Goal: Task Accomplishment & Management: Complete application form

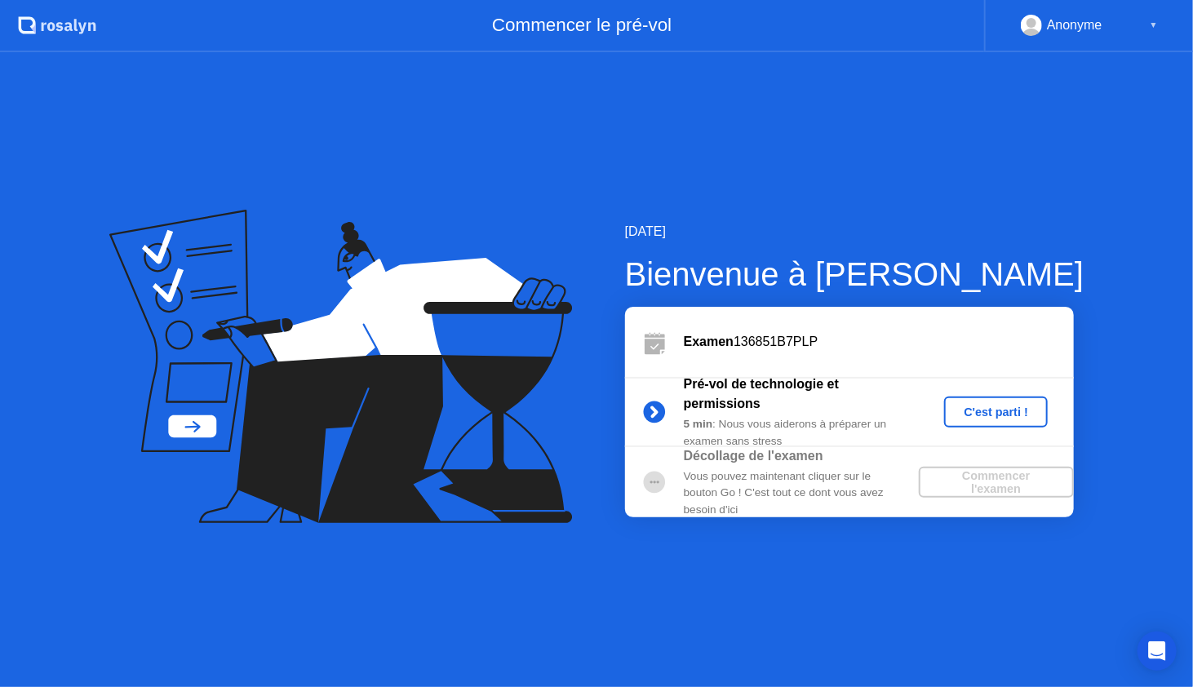
click at [998, 411] on div "C'est parti !" at bounding box center [995, 411] width 91 height 13
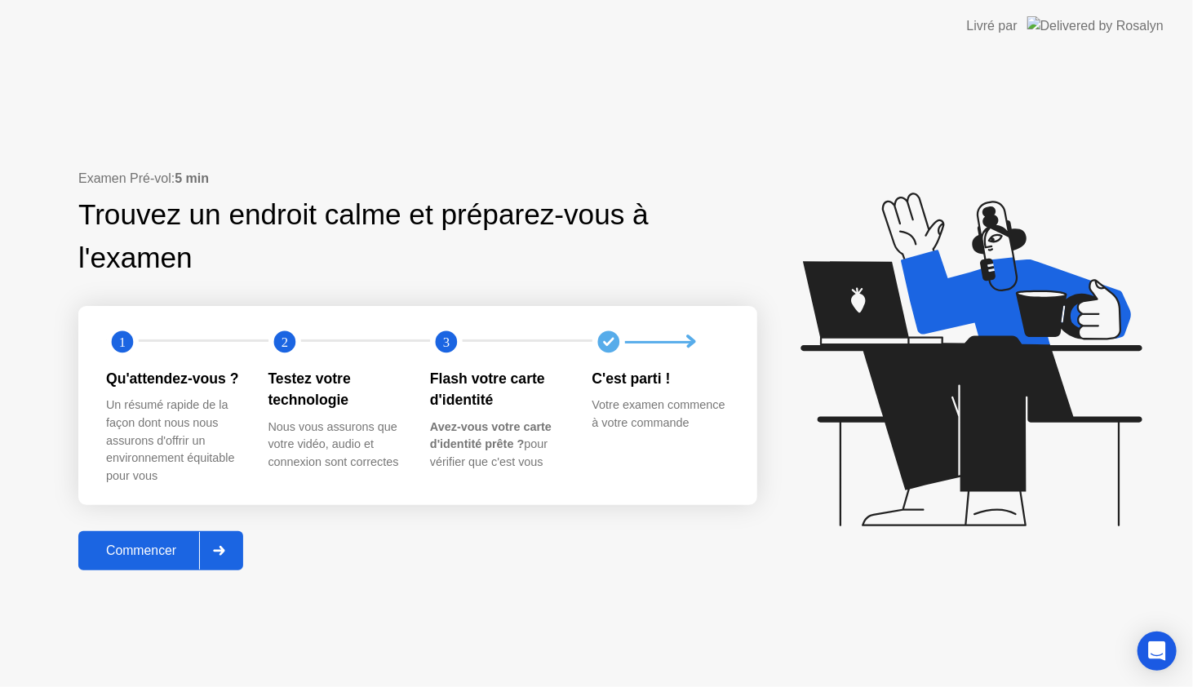
click at [161, 548] on div "Commencer" at bounding box center [141, 550] width 116 height 15
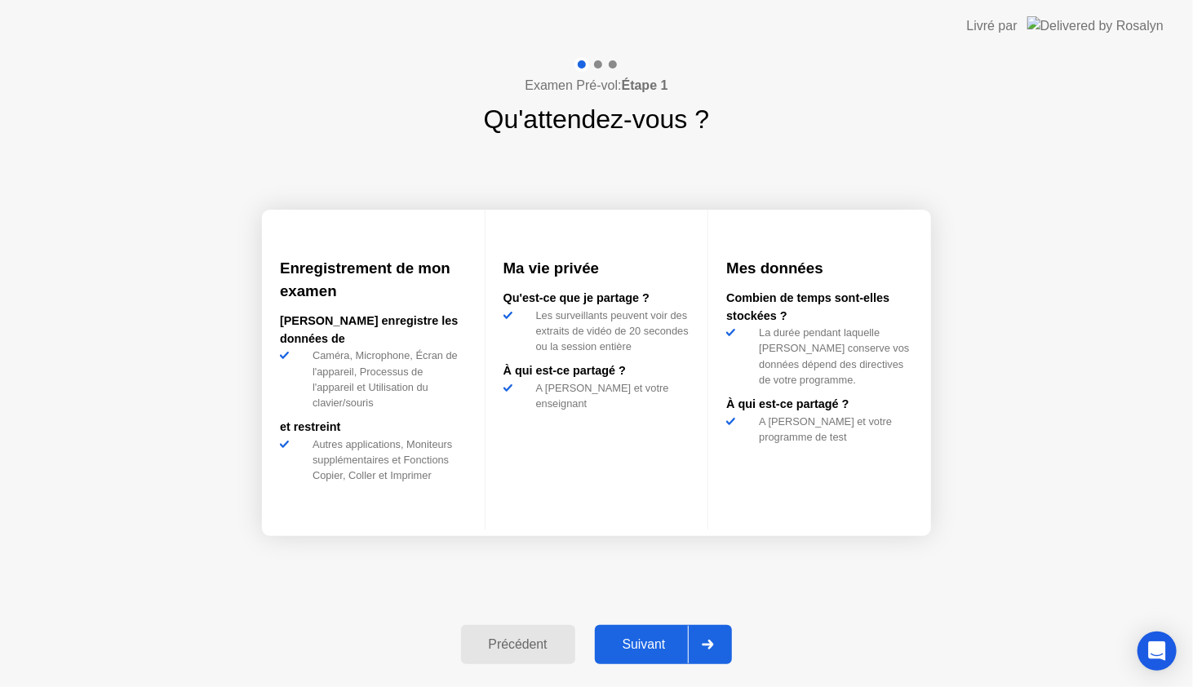
click at [636, 637] on div "Suivant" at bounding box center [644, 644] width 89 height 15
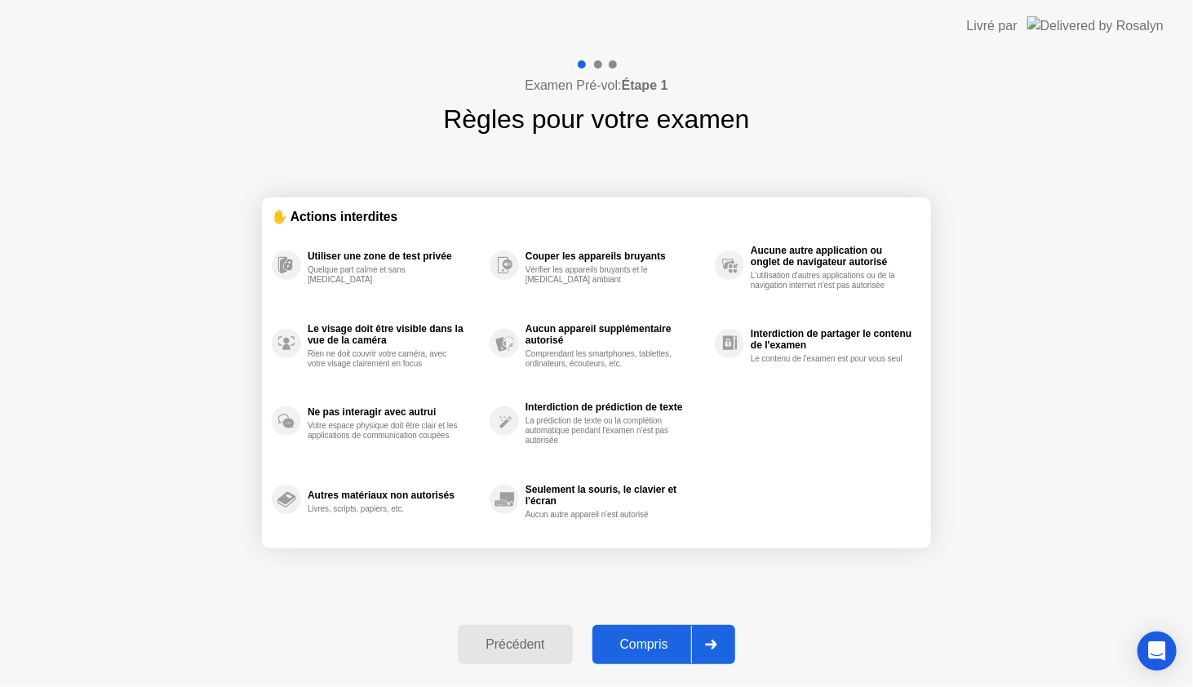
click at [639, 641] on div "Compris" at bounding box center [644, 644] width 94 height 15
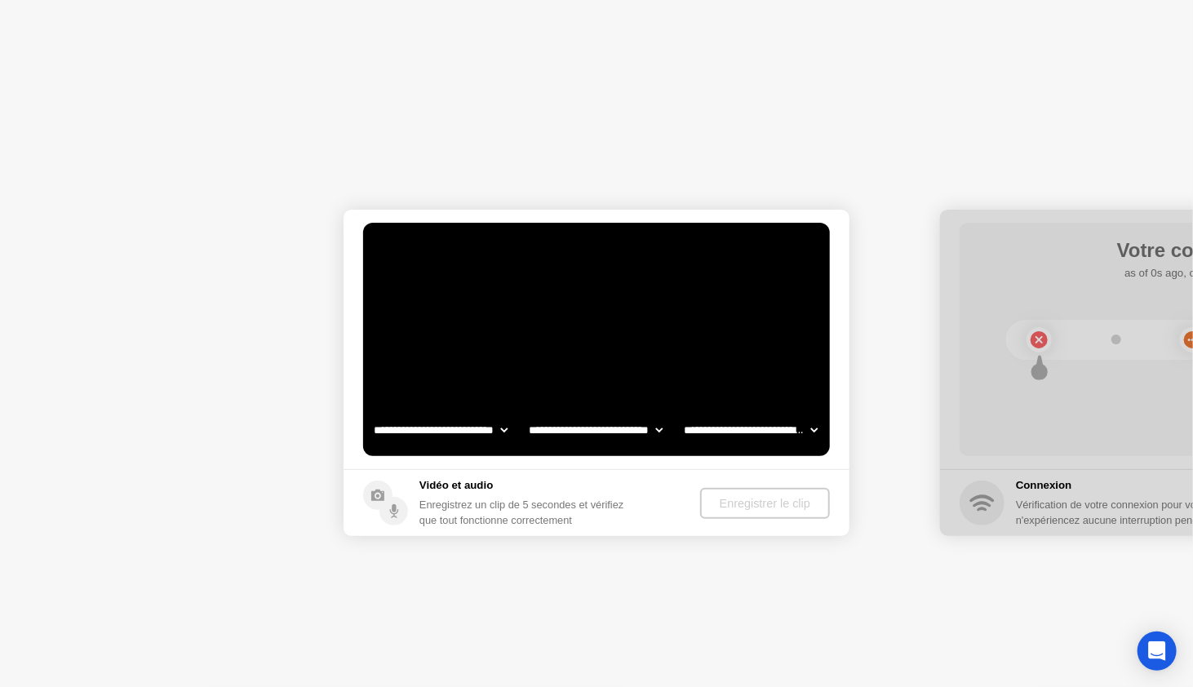
select select "**********"
select select "*******"
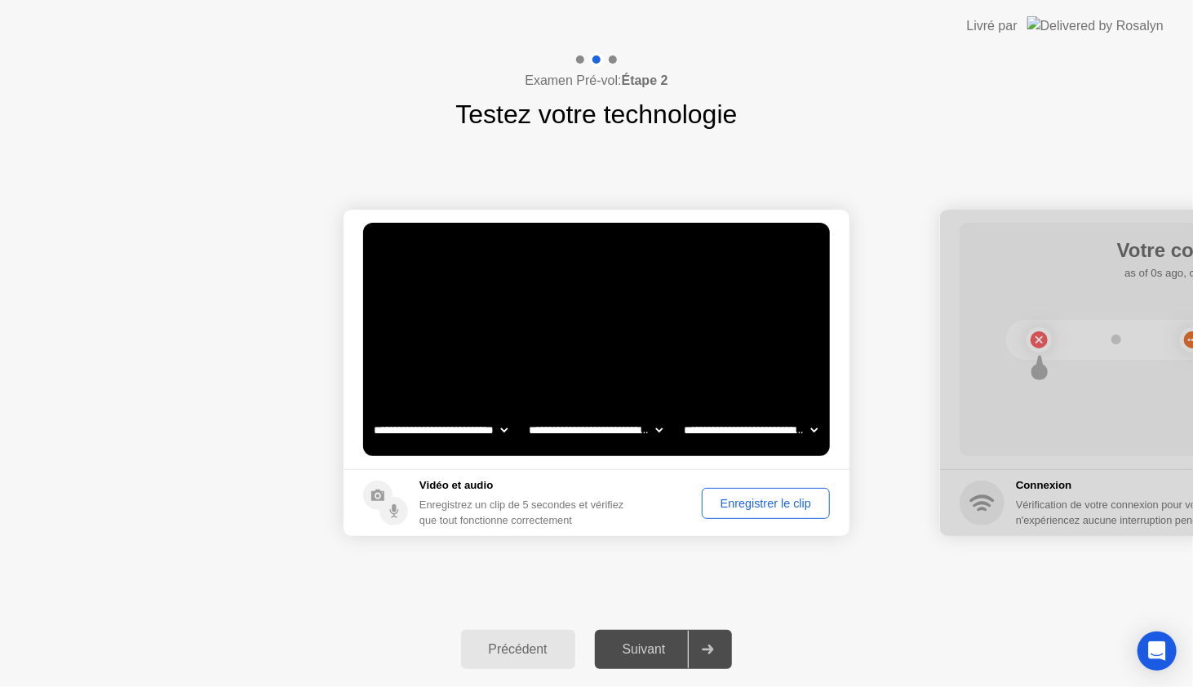
click at [752, 499] on div "Enregistrer le clip" at bounding box center [765, 503] width 117 height 13
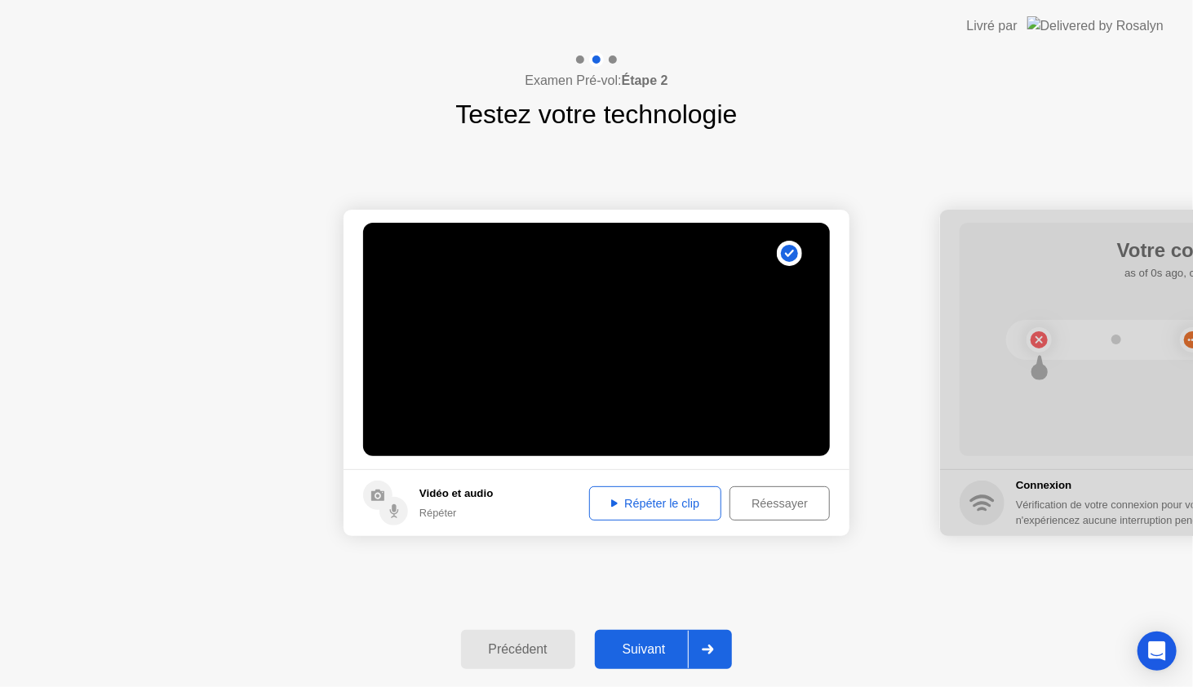
click at [688, 502] on div "Répéter le clip" at bounding box center [655, 503] width 121 height 13
click at [786, 497] on div "Réessayer" at bounding box center [779, 503] width 89 height 13
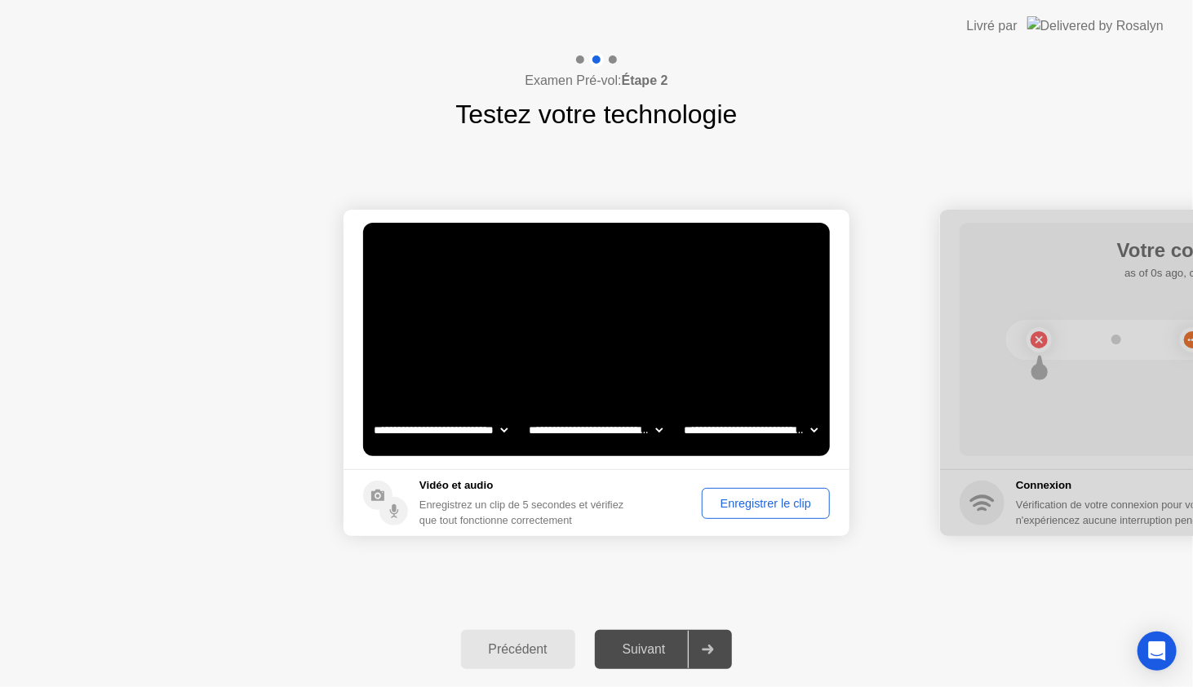
click at [786, 497] on div "Enregistrer le clip" at bounding box center [765, 503] width 117 height 13
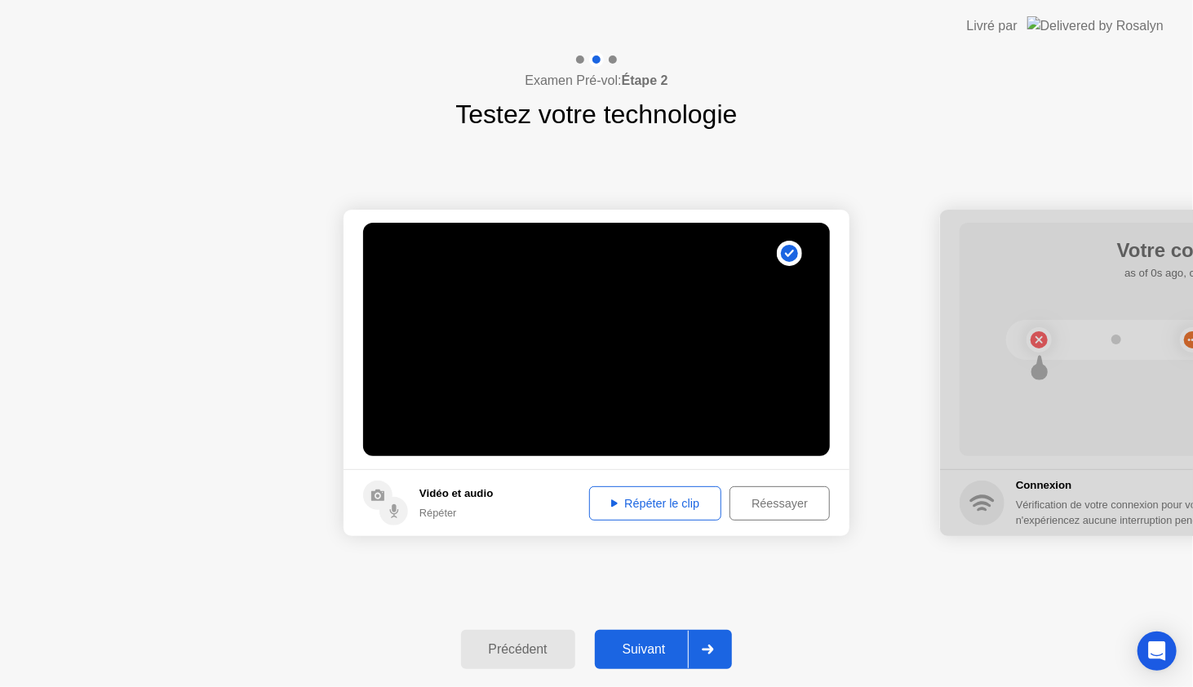
click at [661, 498] on div "Répéter le clip" at bounding box center [655, 503] width 121 height 13
click at [644, 648] on div "Suivant" at bounding box center [644, 649] width 89 height 15
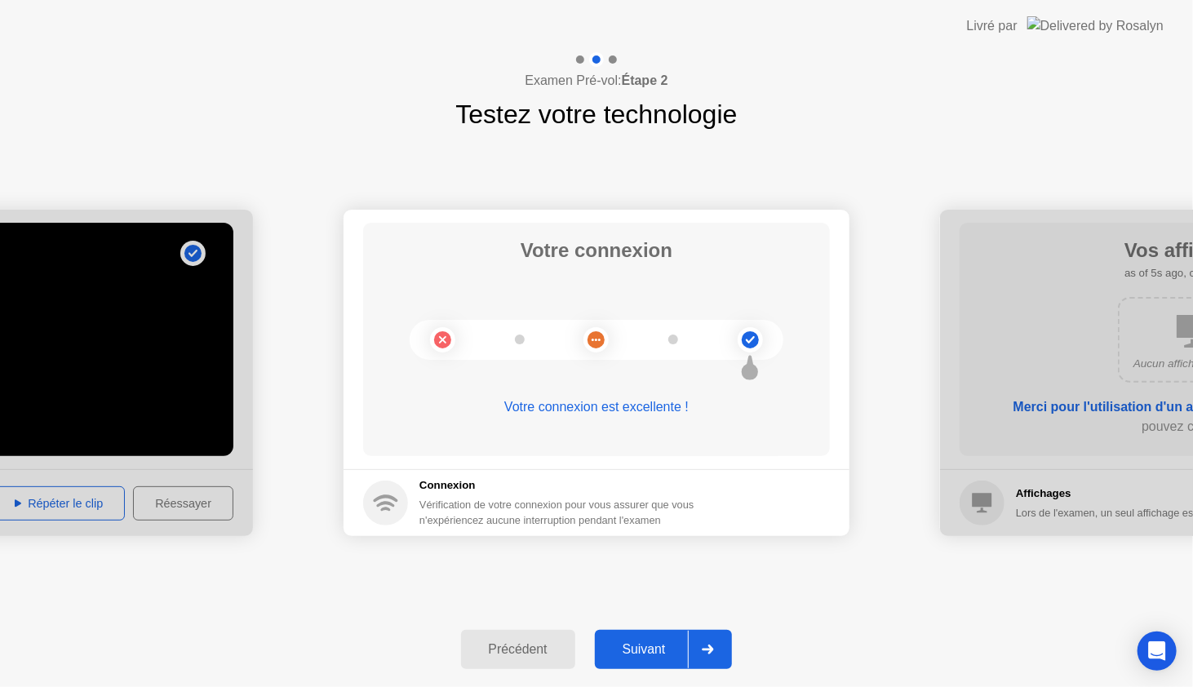
click at [644, 648] on div "Suivant" at bounding box center [644, 649] width 89 height 15
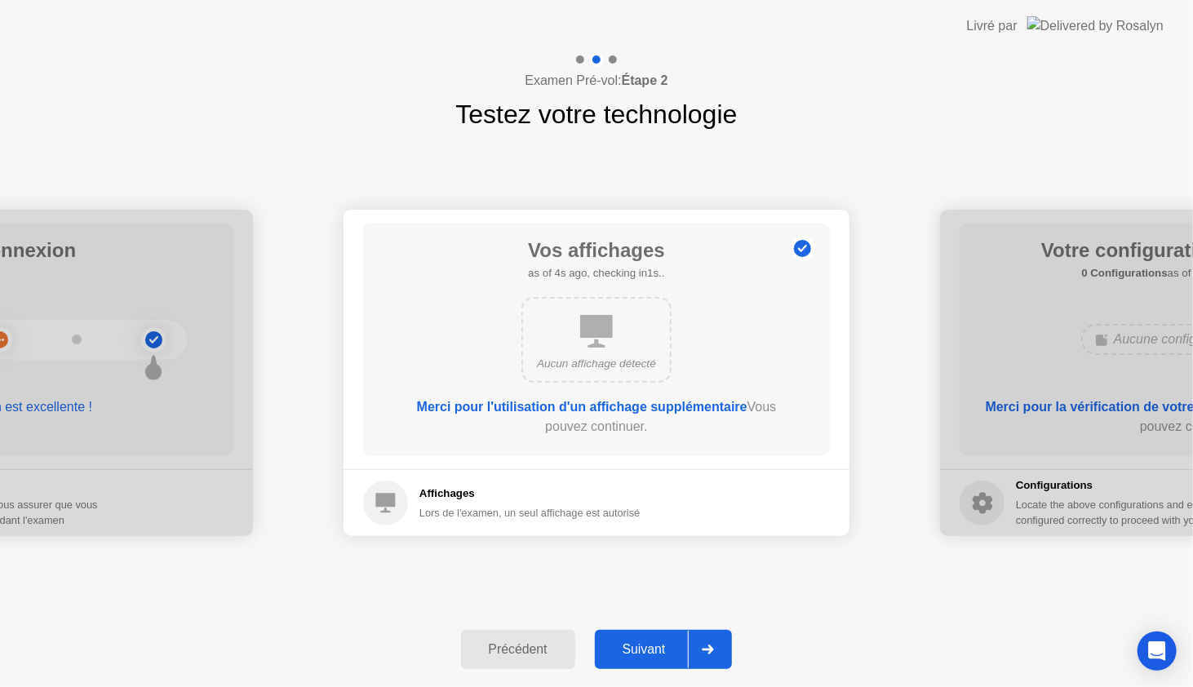
click at [644, 648] on div "Suivant" at bounding box center [644, 649] width 89 height 15
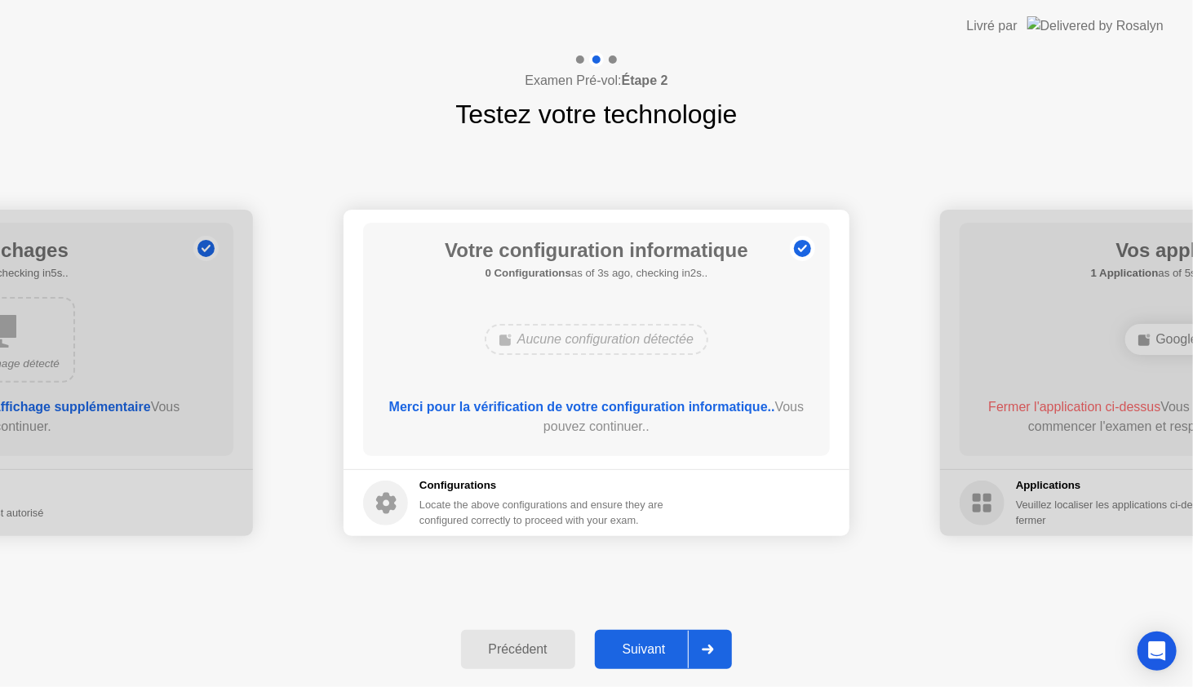
click at [644, 648] on div "Suivant" at bounding box center [644, 649] width 89 height 15
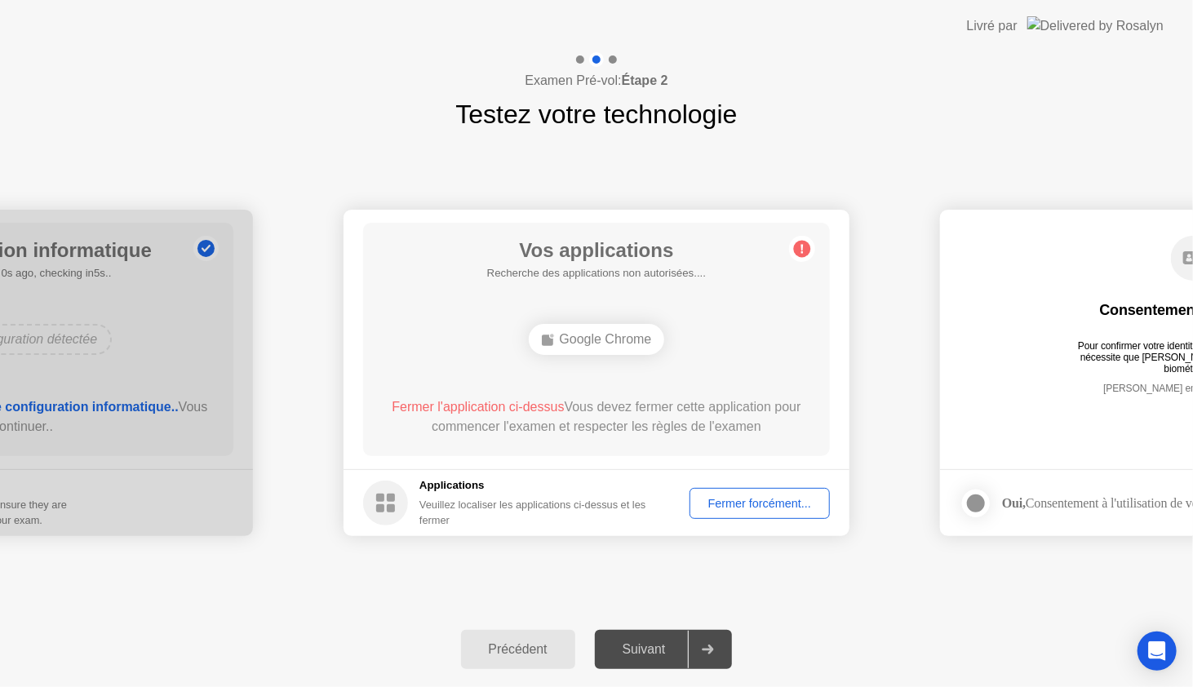
click at [759, 507] on div "Fermer forcément..." at bounding box center [759, 503] width 129 height 13
click at [654, 645] on div "Suivant" at bounding box center [644, 649] width 89 height 15
click at [759, 506] on div "Fermer forcément..." at bounding box center [759, 503] width 129 height 13
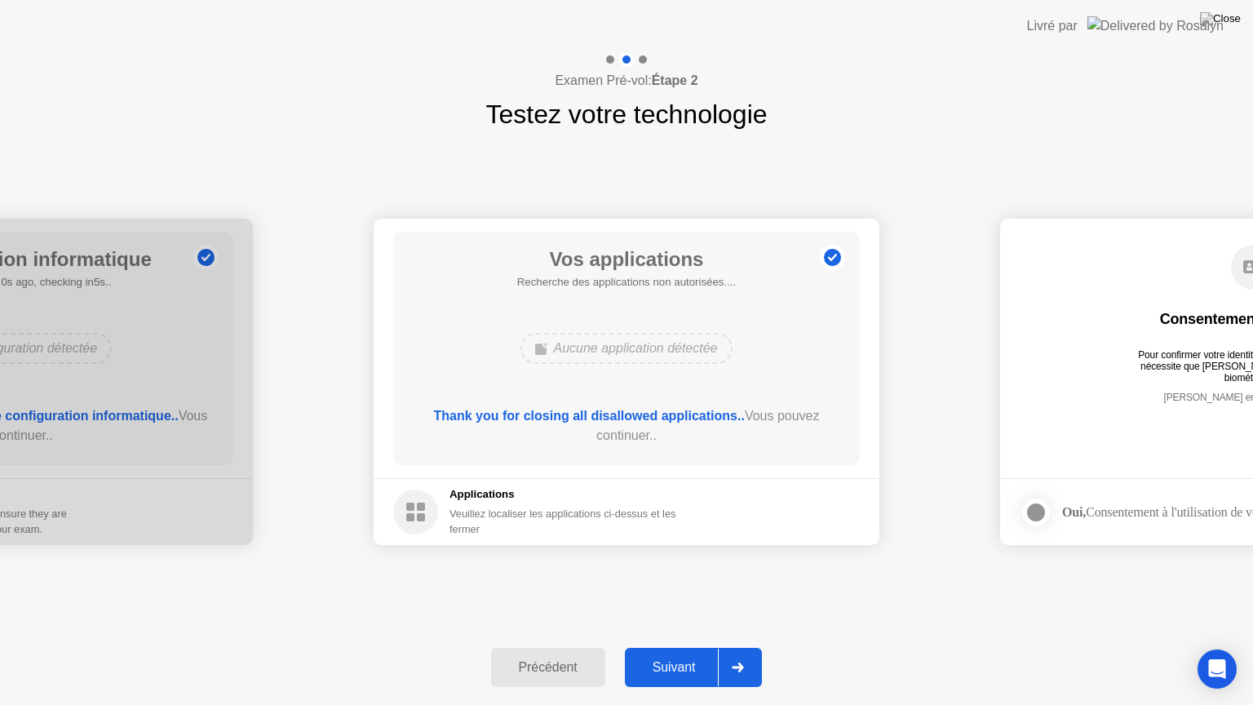
click at [670, 668] on div "Suivant" at bounding box center [674, 667] width 89 height 15
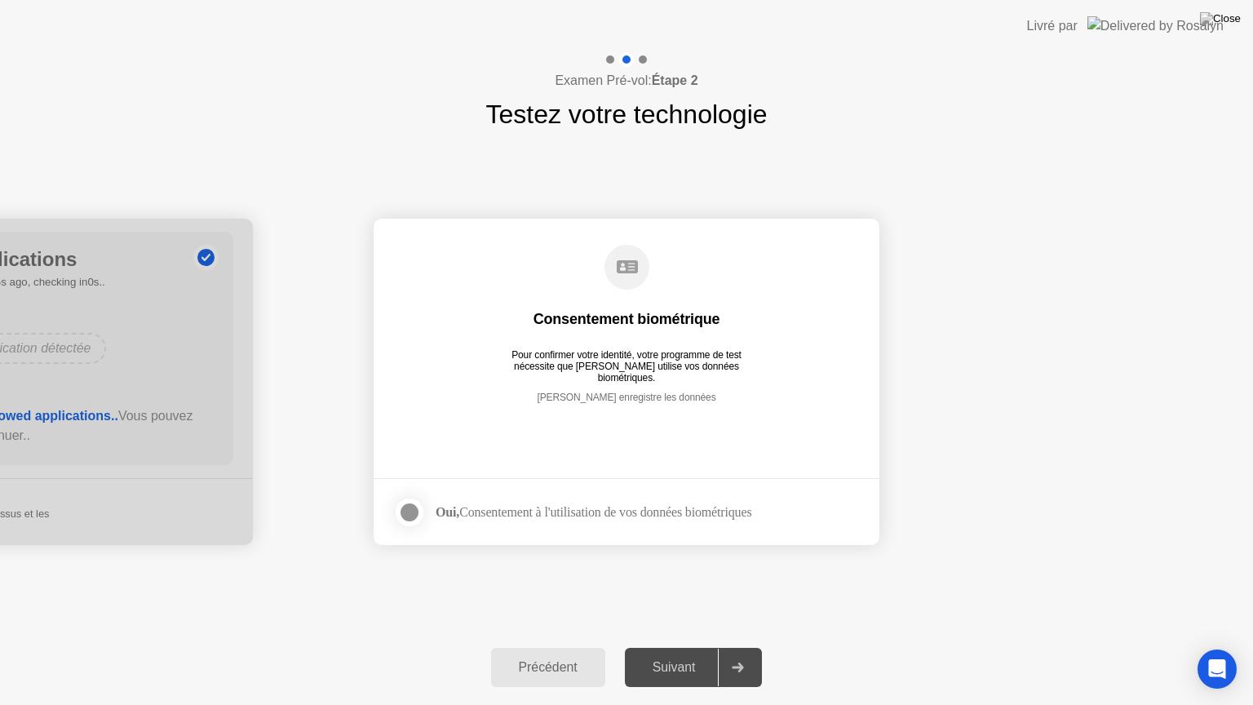
click at [408, 505] on div at bounding box center [410, 512] width 20 height 20
click at [674, 666] on div "Suivant" at bounding box center [674, 667] width 89 height 15
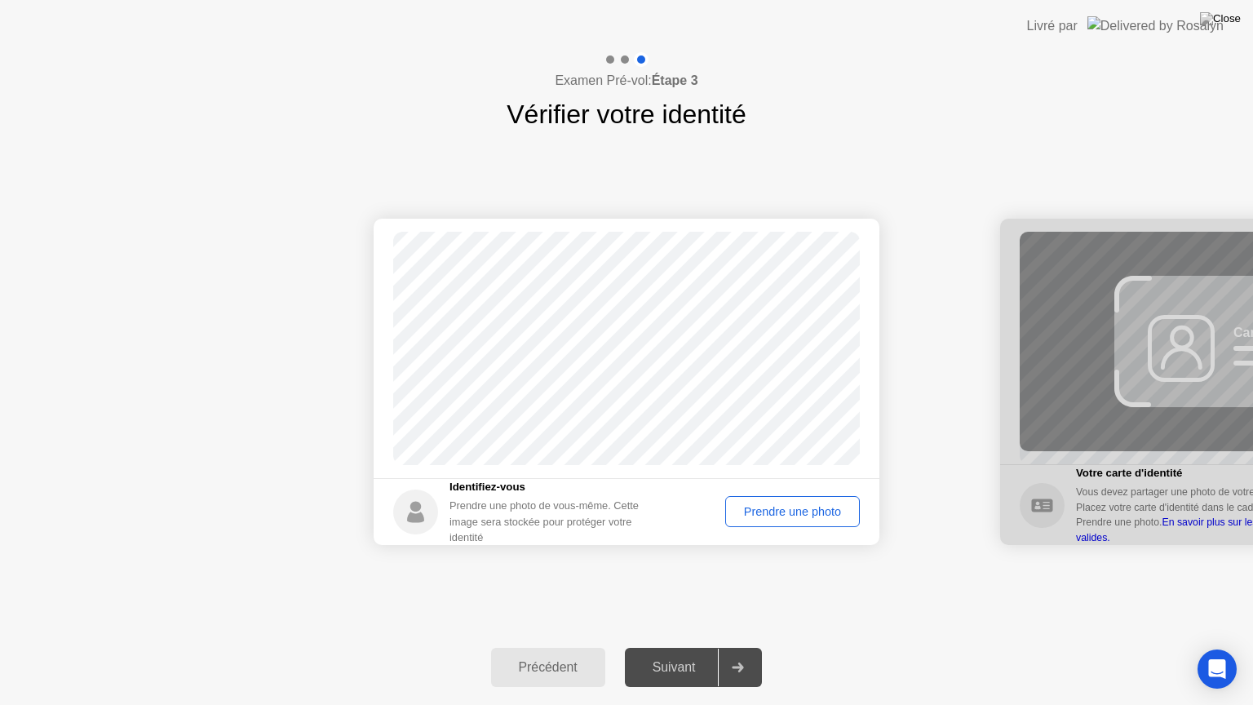
click at [772, 508] on div "Prendre une photo" at bounding box center [792, 511] width 123 height 13
click at [803, 506] on div "Réessayer" at bounding box center [813, 511] width 82 height 13
click at [796, 506] on div "Prendre une photo" at bounding box center [792, 511] width 123 height 13
click at [796, 506] on div "Réessayer" at bounding box center [813, 511] width 82 height 13
click at [796, 506] on div "Prendre une photo" at bounding box center [792, 511] width 123 height 13
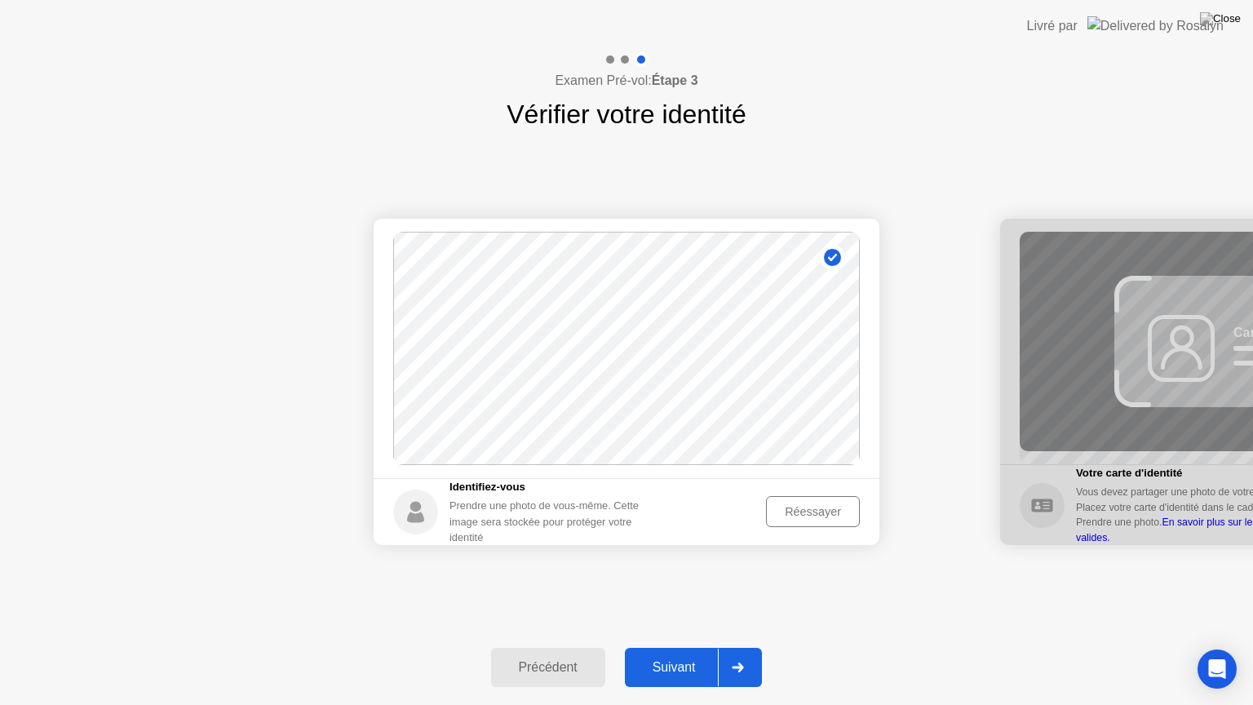
click at [796, 506] on div "Réessayer" at bounding box center [813, 511] width 82 height 13
click at [796, 506] on div "Prendre une photo" at bounding box center [792, 511] width 123 height 13
click at [678, 667] on div "Suivant" at bounding box center [674, 667] width 89 height 15
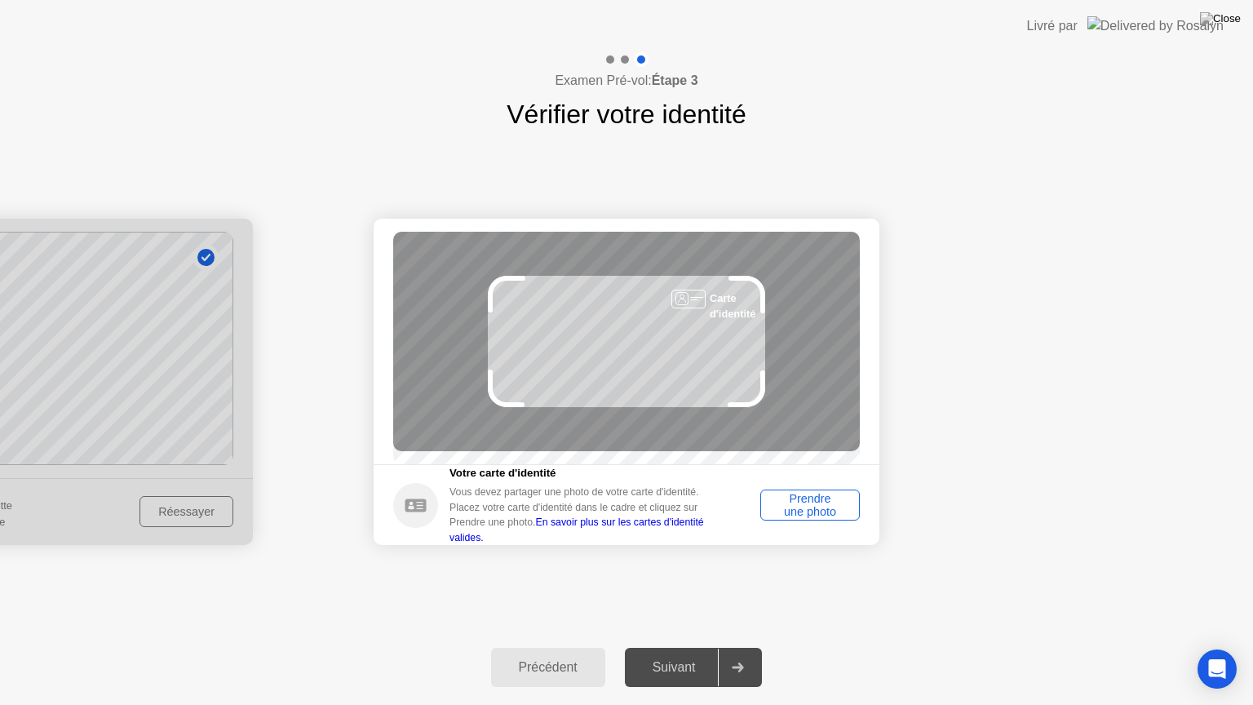
click at [818, 518] on div "Prendre une photo" at bounding box center [810, 505] width 88 height 26
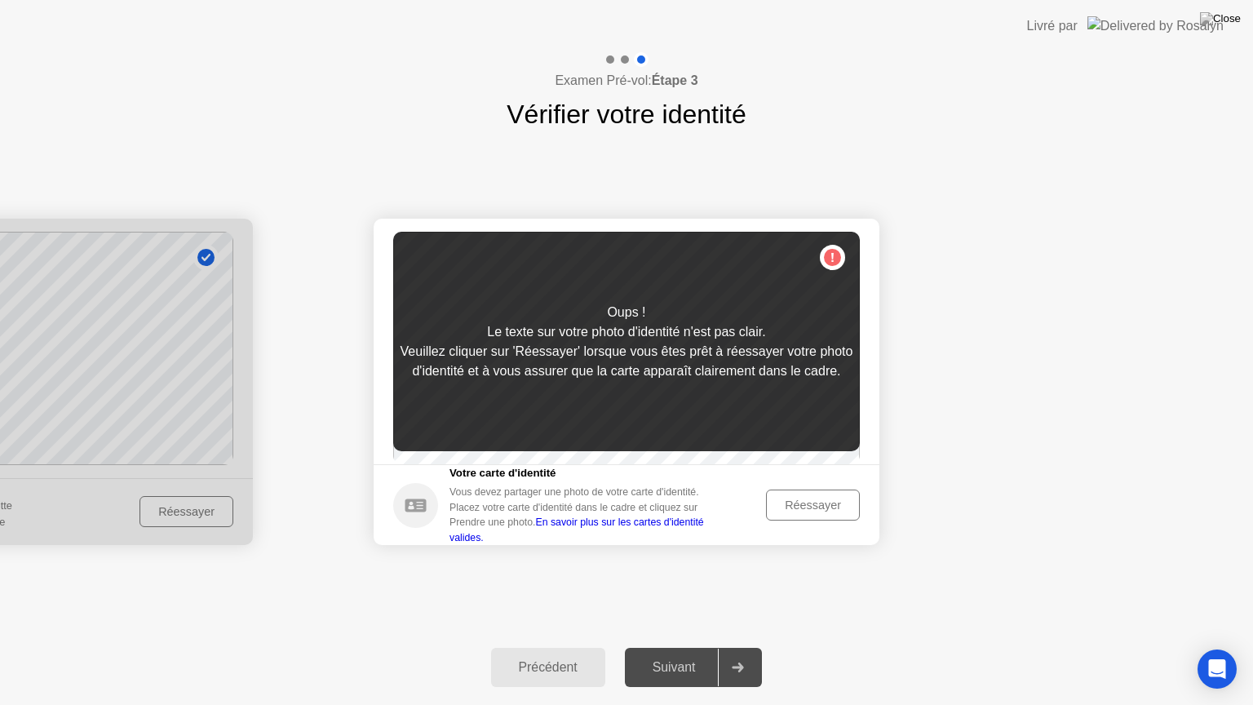
click at [812, 509] on div "Réessayer" at bounding box center [813, 504] width 82 height 13
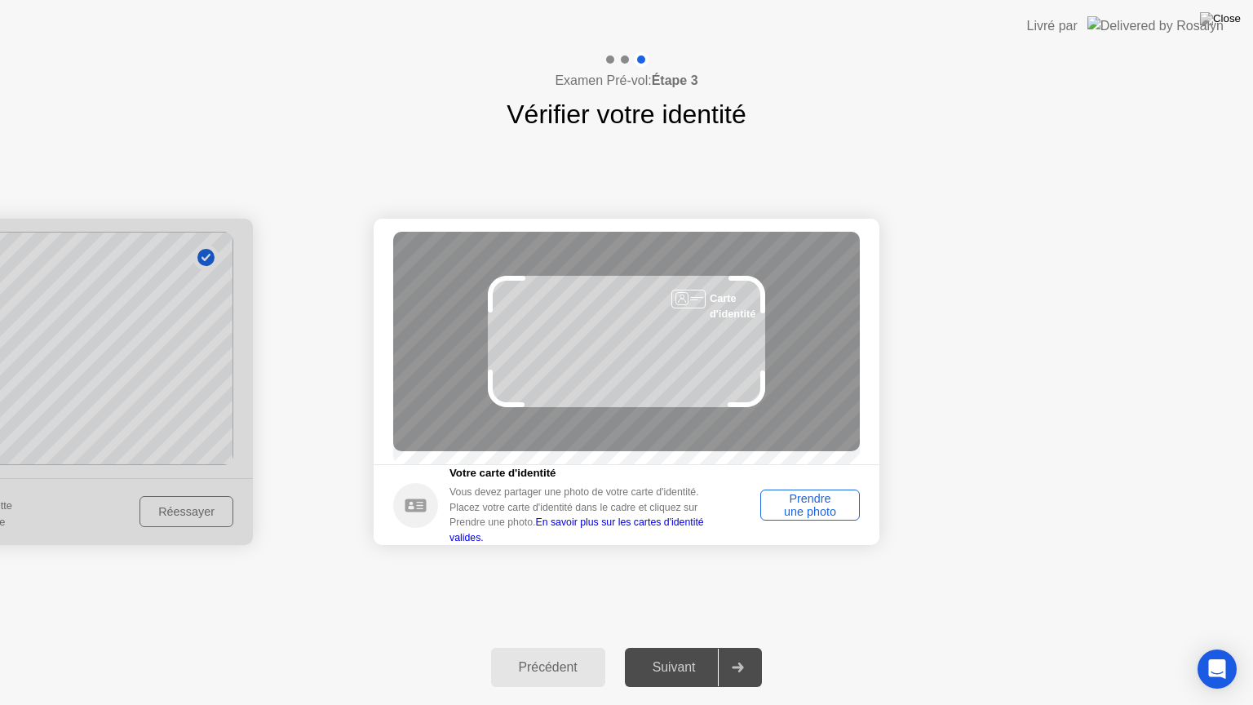
click at [821, 509] on div "Prendre une photo" at bounding box center [810, 505] width 88 height 26
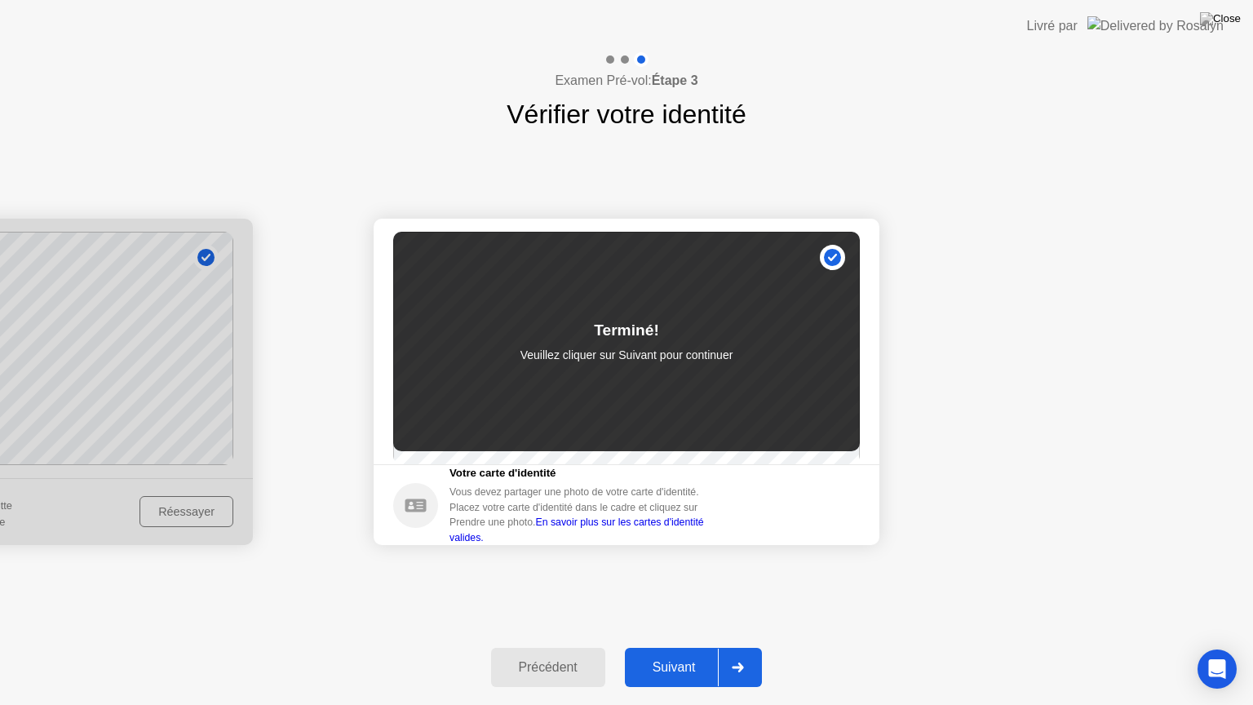
click at [671, 663] on div "Suivant" at bounding box center [674, 667] width 89 height 15
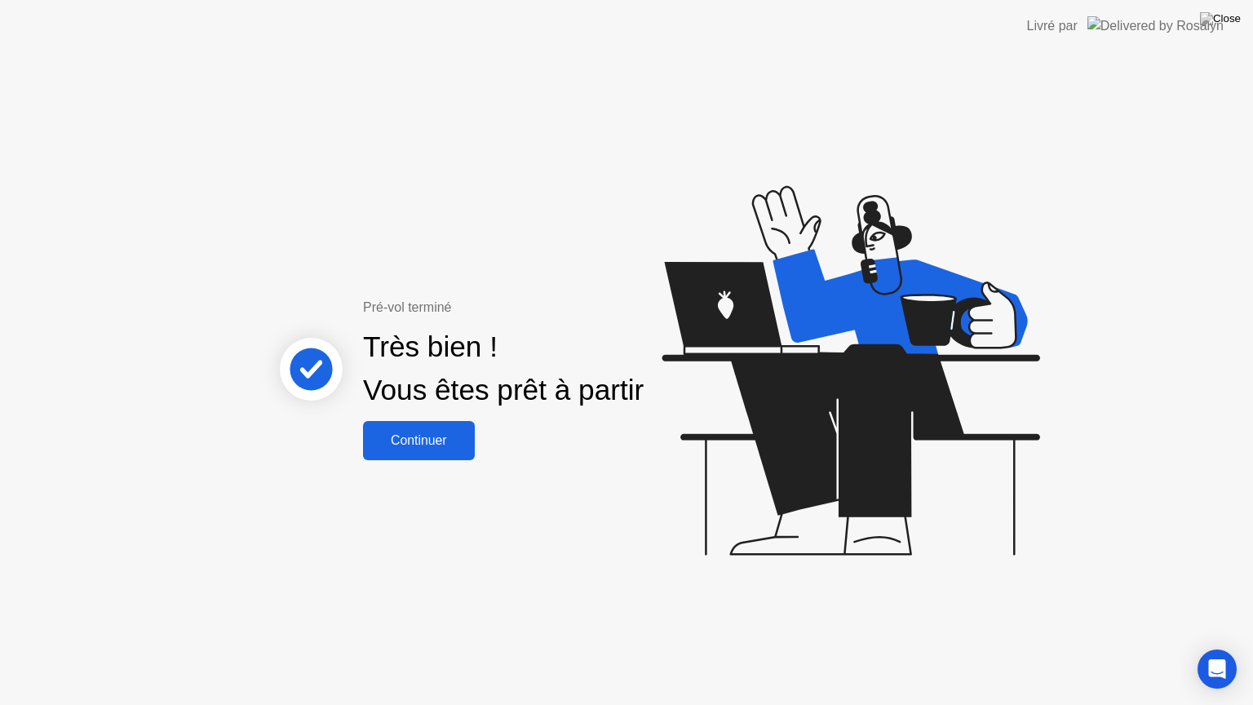
click at [437, 444] on div "Continuer" at bounding box center [419, 440] width 102 height 15
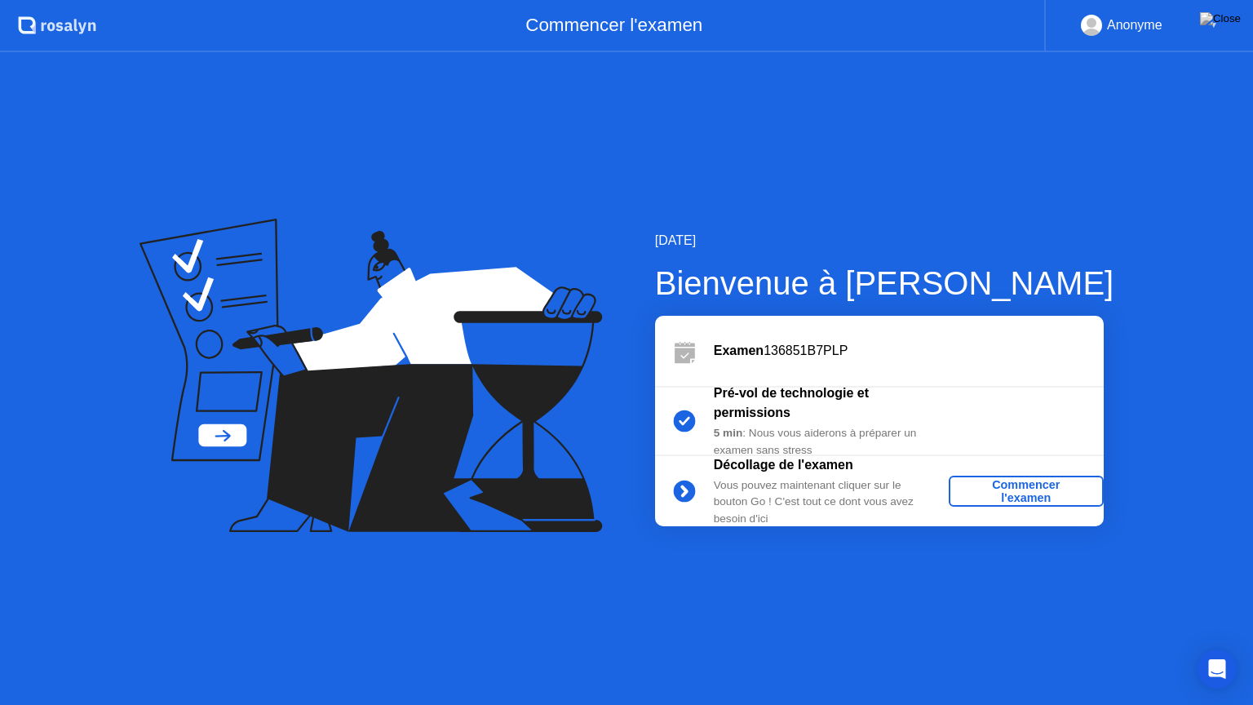
click at [1037, 492] on div "Commencer l'examen" at bounding box center [1026, 491] width 142 height 26
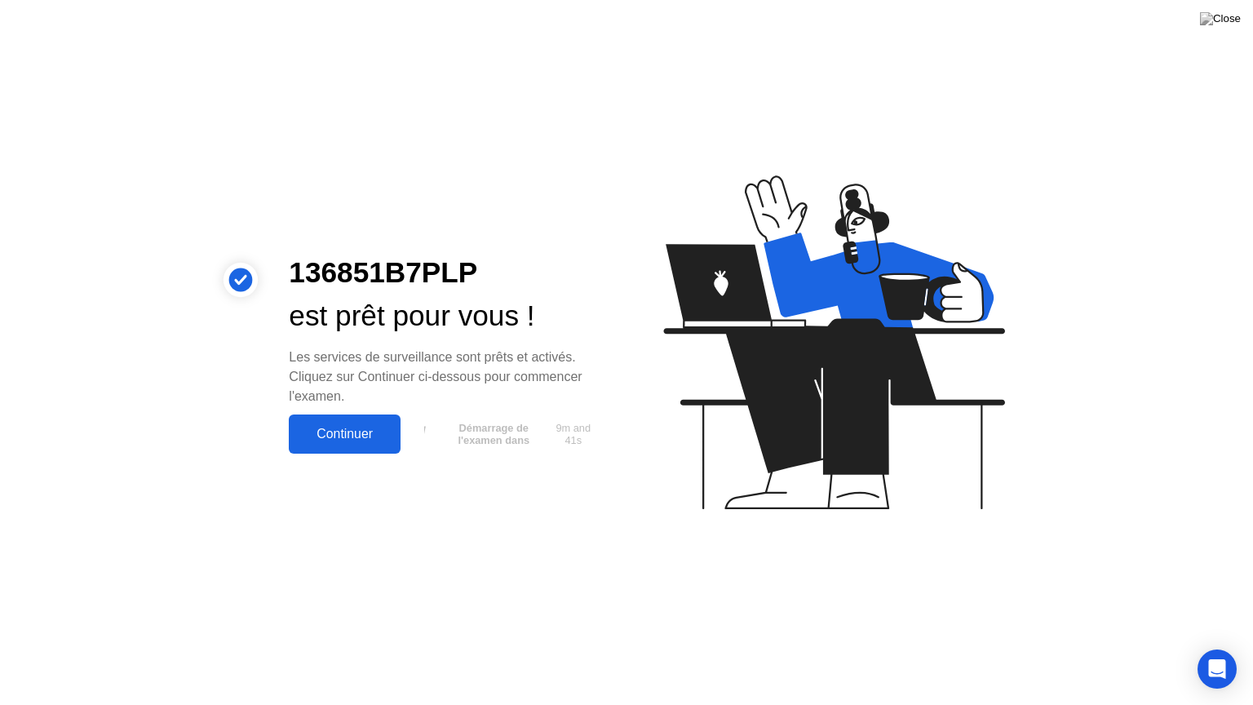
click at [351, 431] on div "Continuer" at bounding box center [345, 434] width 102 height 15
